Goal: Navigation & Orientation: Find specific page/section

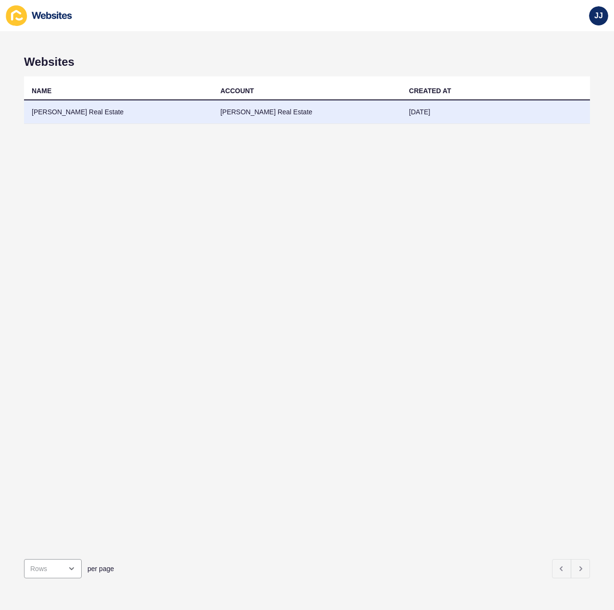
click at [86, 108] on td "[PERSON_NAME] Real Estate" at bounding box center [118, 112] width 189 height 24
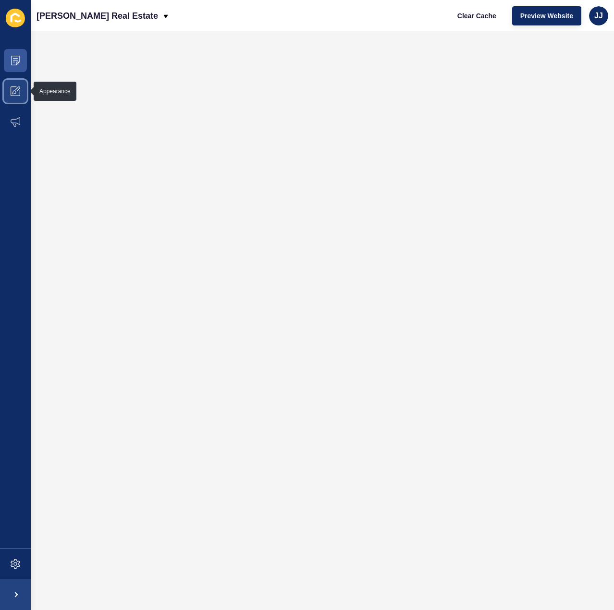
click at [13, 93] on icon at bounding box center [14, 92] width 4 height 4
click at [15, 89] on icon at bounding box center [16, 92] width 10 height 10
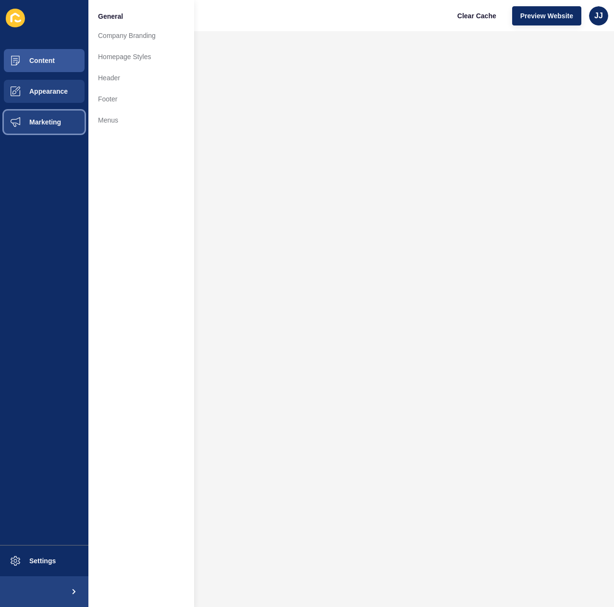
click at [44, 118] on span "Marketing" at bounding box center [30, 122] width 62 height 8
click at [41, 98] on button "Appearance" at bounding box center [44, 91] width 88 height 31
click at [57, 53] on button "Content" at bounding box center [44, 60] width 88 height 31
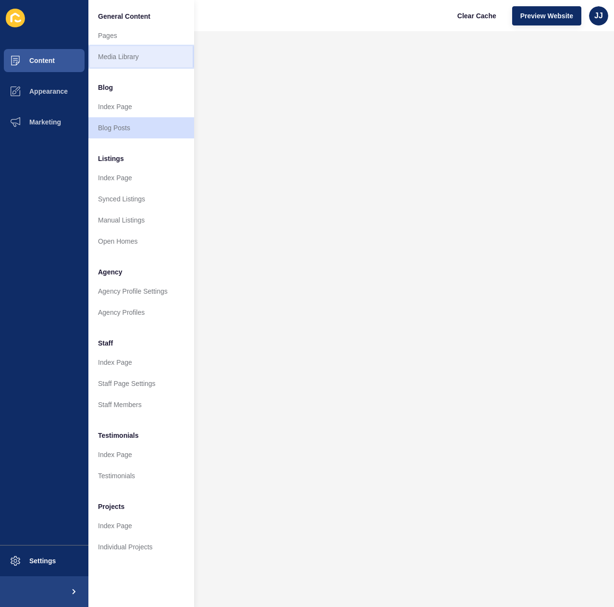
click at [119, 54] on link "Media Library" at bounding box center [141, 56] width 106 height 21
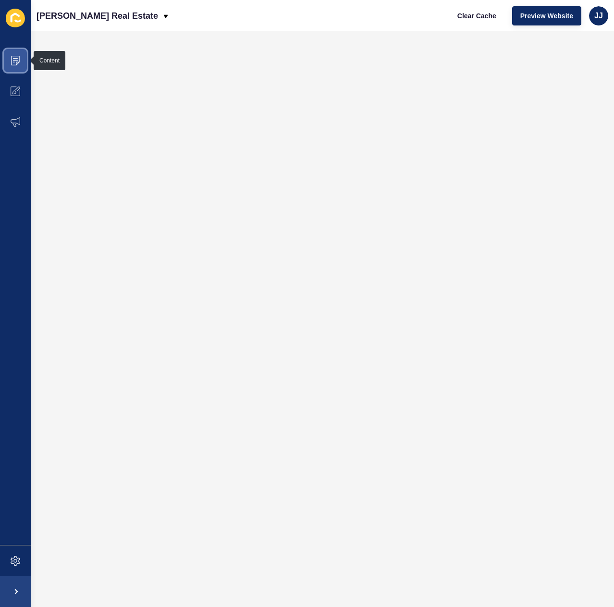
click at [23, 52] on span at bounding box center [15, 60] width 31 height 31
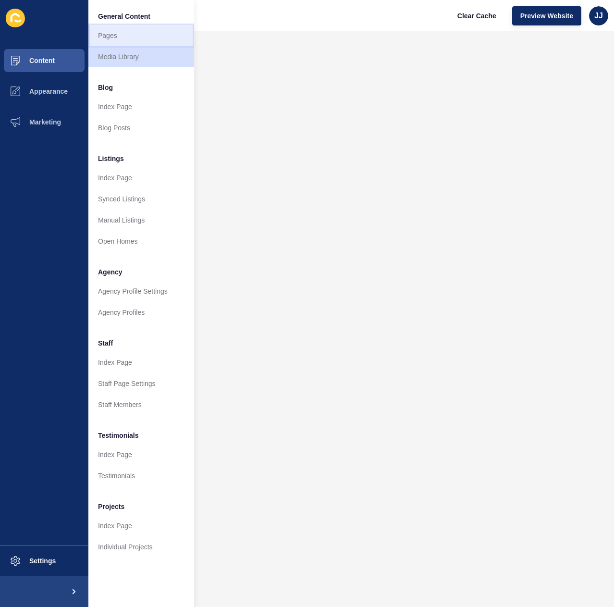
click at [145, 35] on link "Pages" at bounding box center [141, 35] width 106 height 21
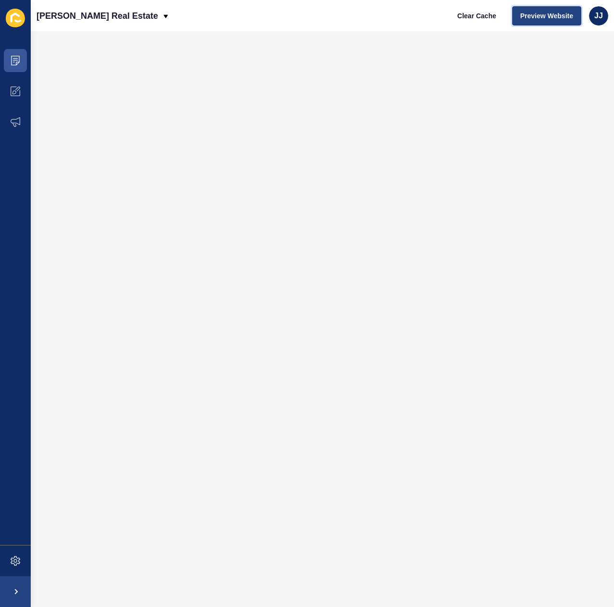
click at [544, 15] on span "Preview Website" at bounding box center [546, 16] width 53 height 10
